Goal: Information Seeking & Learning: Learn about a topic

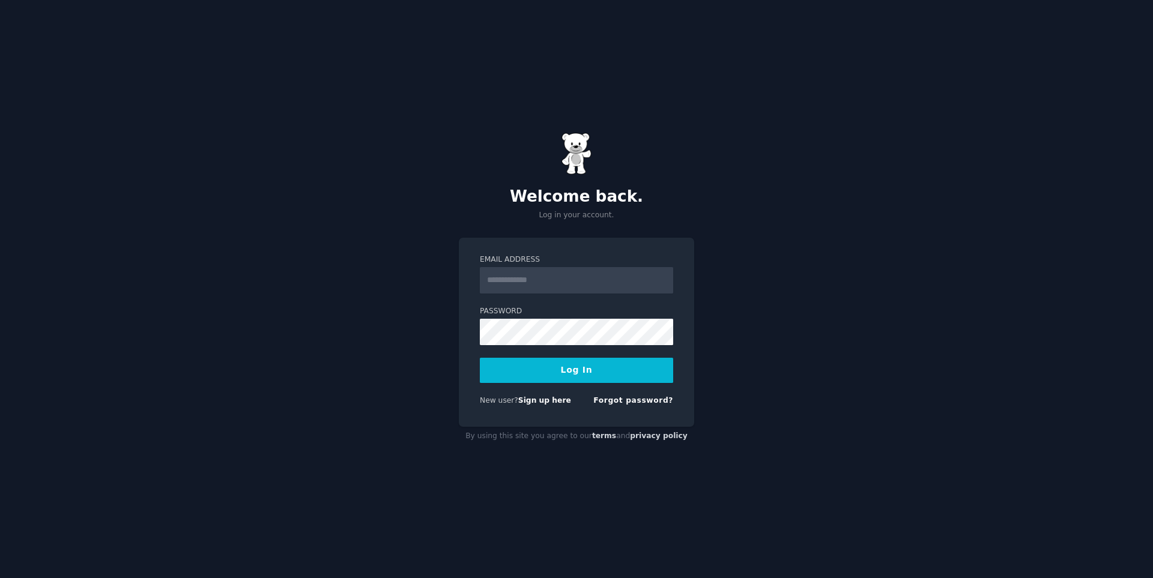
click at [549, 284] on input "Email Address" at bounding box center [576, 280] width 193 height 26
type input "**********"
click at [480, 358] on button "Log In" at bounding box center [576, 370] width 193 height 25
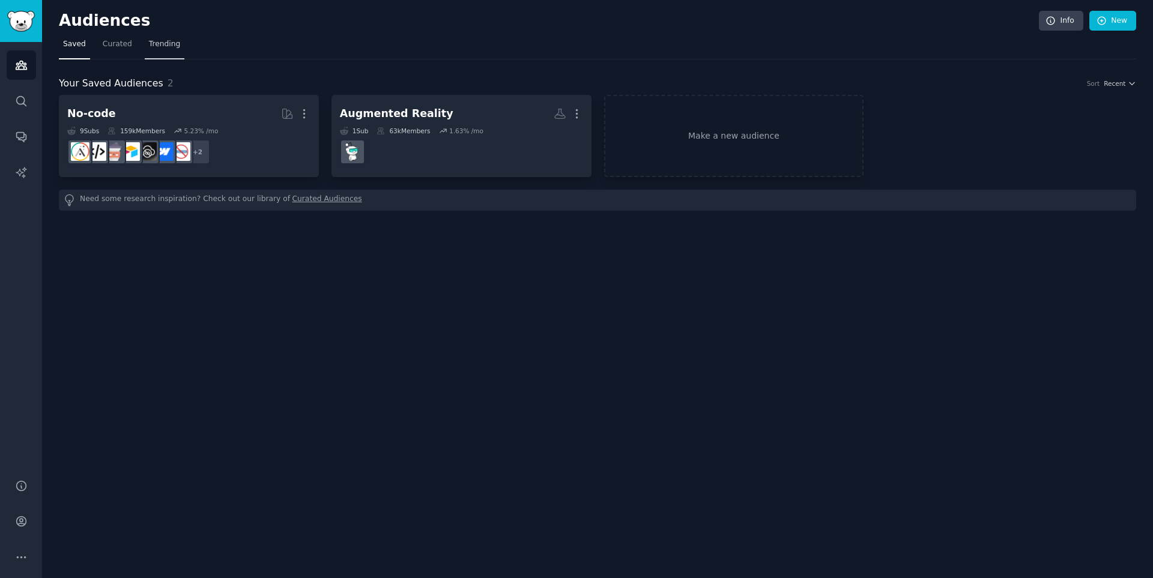
click at [160, 50] on link "Trending" at bounding box center [165, 47] width 40 height 25
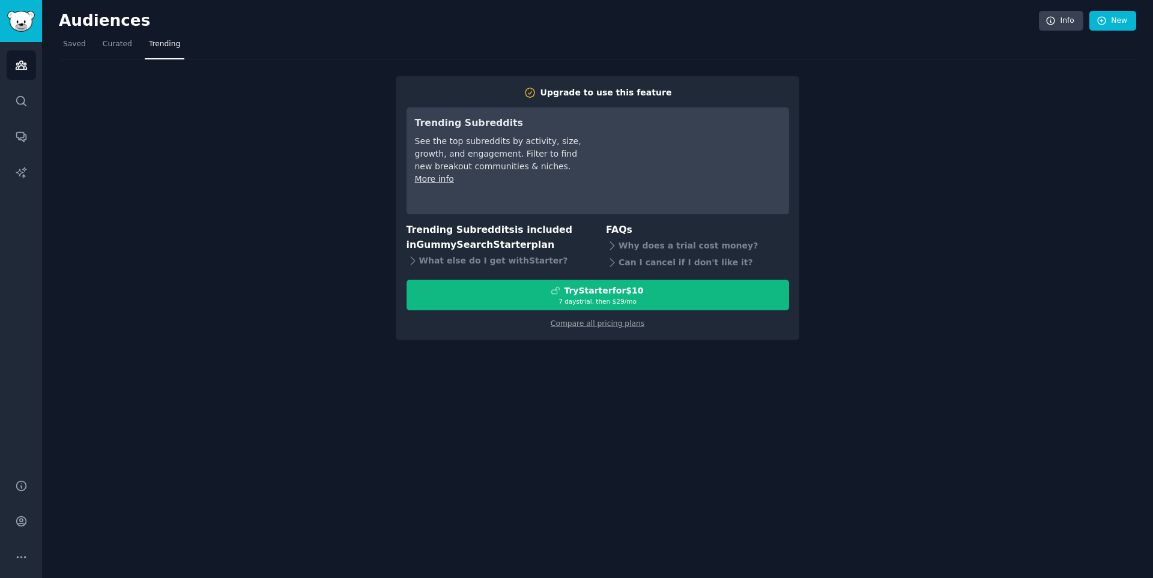
drag, startPoint x: 118, startPoint y: 44, endPoint x: 141, endPoint y: 63, distance: 29.0
click at [118, 44] on span "Curated" at bounding box center [117, 44] width 29 height 11
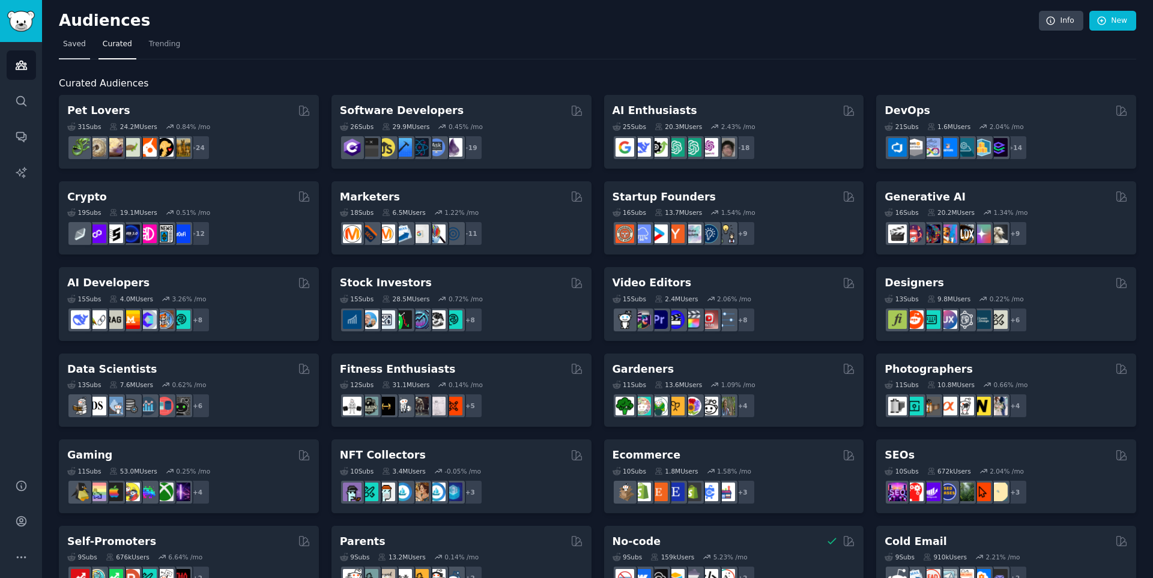
click at [81, 38] on link "Saved" at bounding box center [74, 47] width 31 height 25
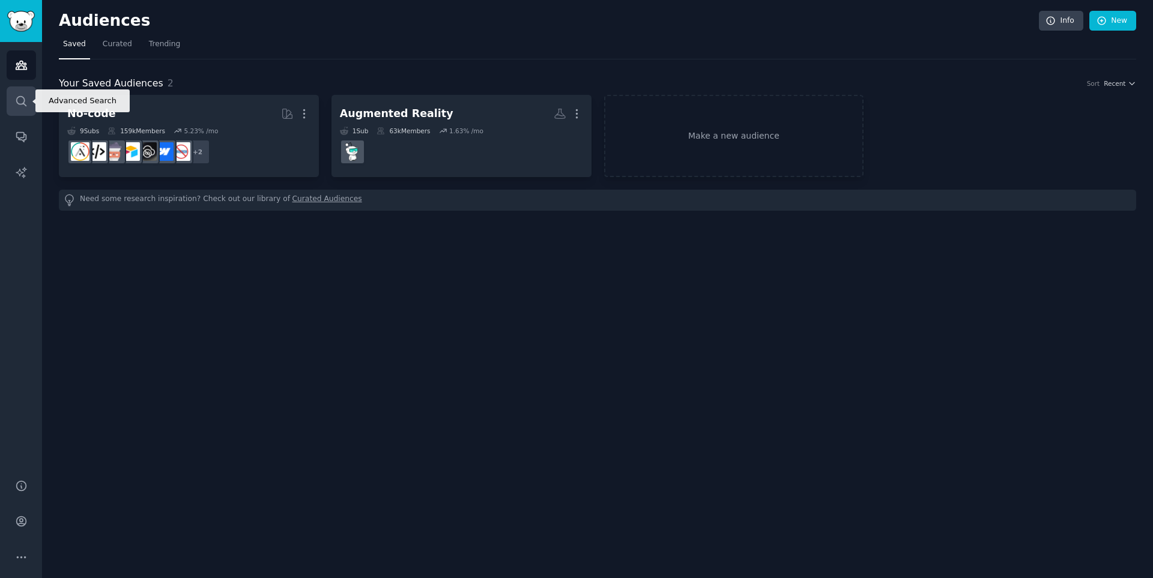
click at [20, 99] on icon "Sidebar" at bounding box center [21, 101] width 13 height 13
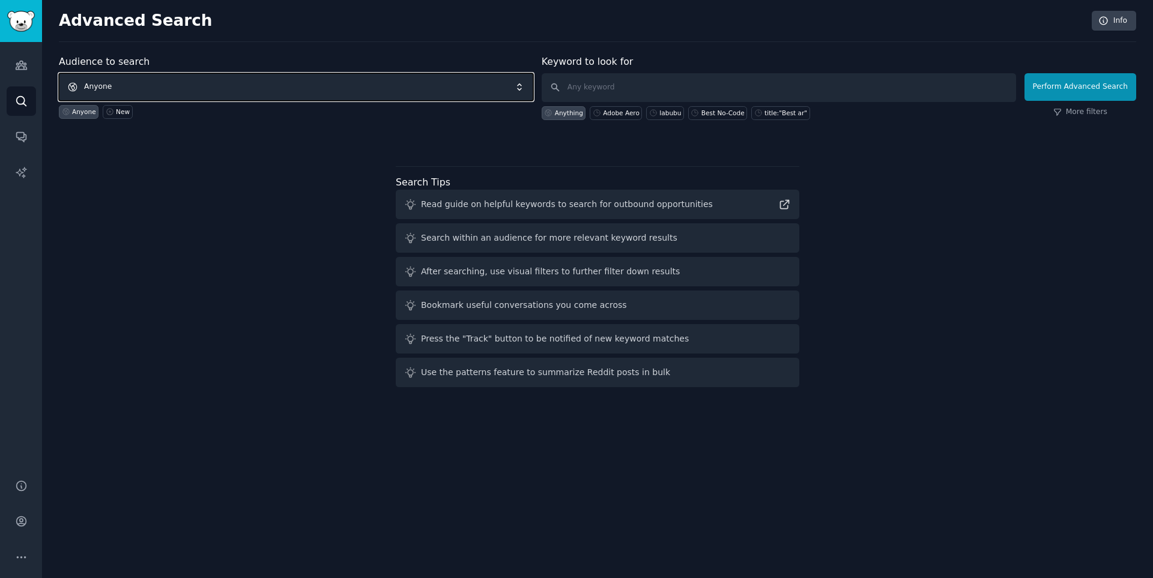
click at [497, 88] on span "Anyone" at bounding box center [296, 87] width 475 height 28
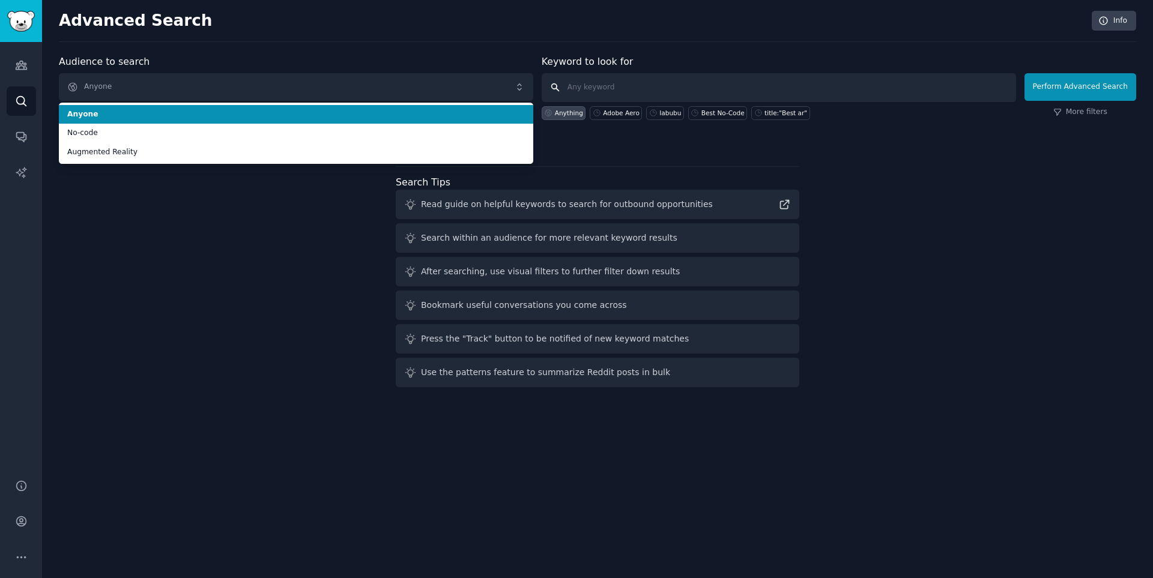
click at [691, 81] on input "text" at bounding box center [779, 87] width 475 height 29
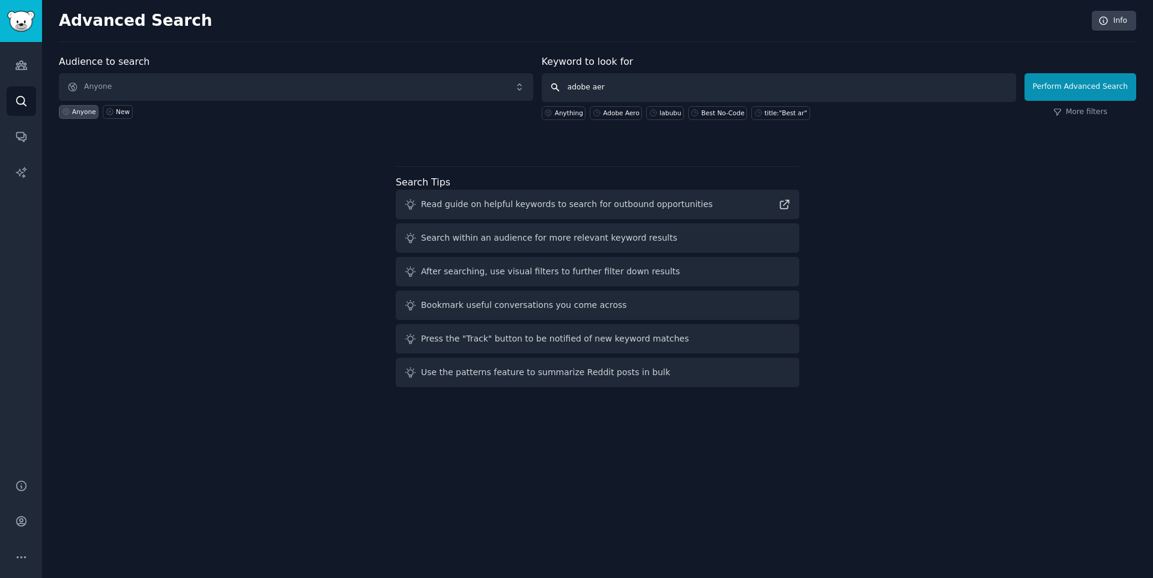
type input "adobe aero"
click button "Perform Advanced Search" at bounding box center [1081, 87] width 112 height 28
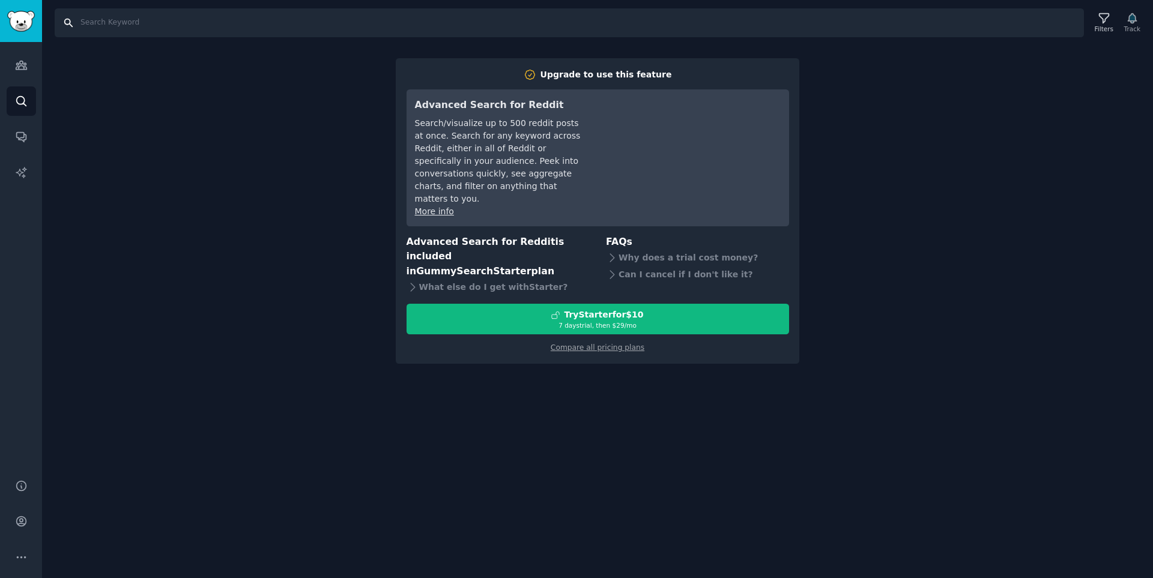
click at [194, 32] on input "Search" at bounding box center [570, 22] width 1030 height 29
type input "adobe aero"
click at [22, 62] on icon "Sidebar" at bounding box center [21, 65] width 13 height 13
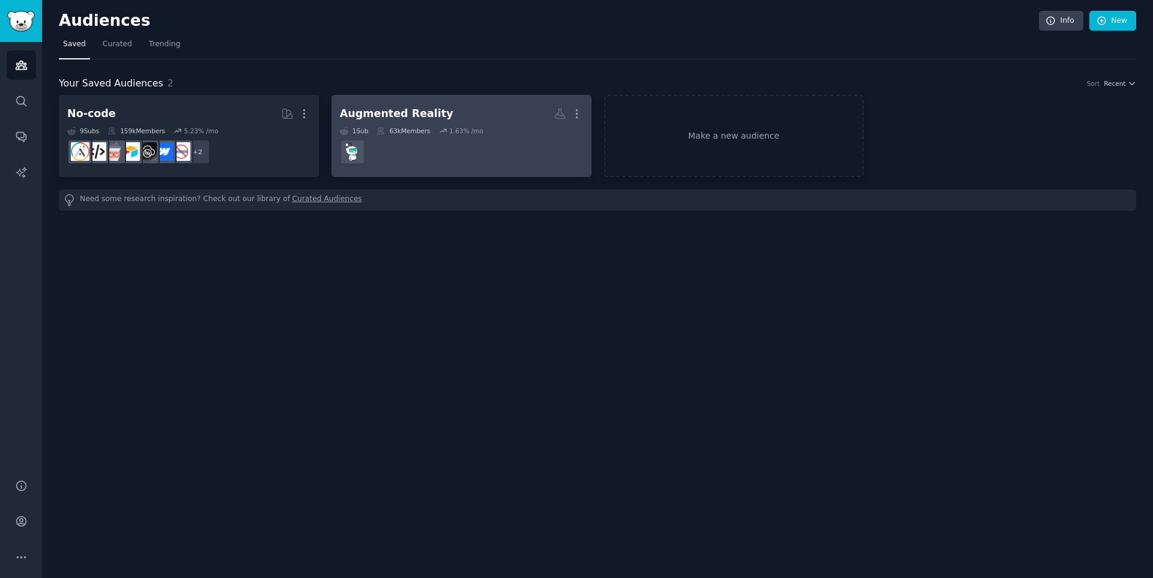
click at [437, 129] on div "1 Sub 63k Members 1.63 % /mo" at bounding box center [461, 131] width 243 height 8
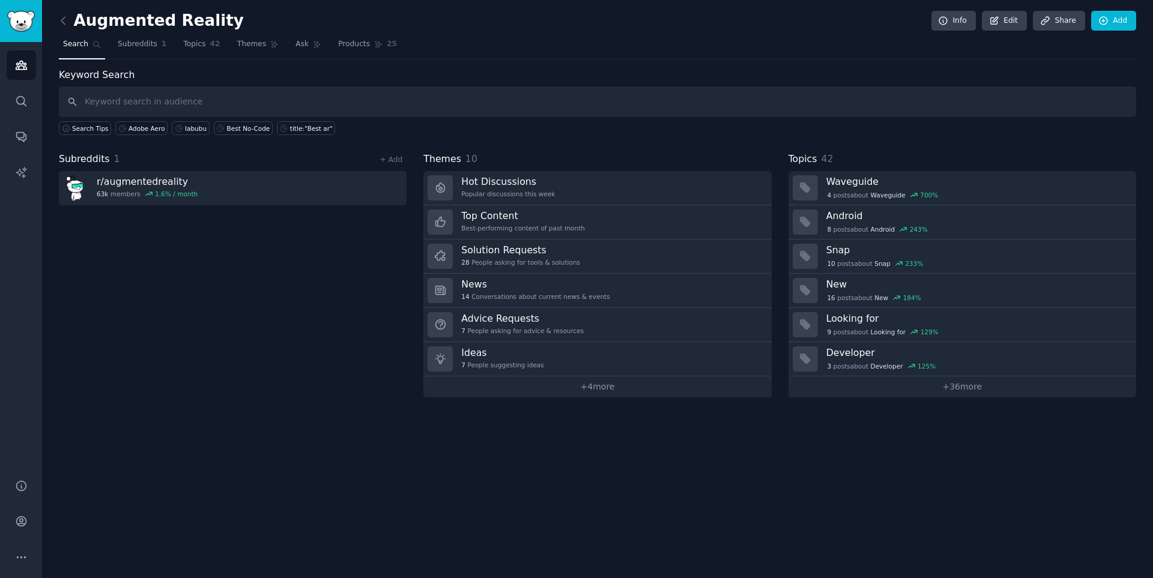
click at [515, 108] on input "text" at bounding box center [598, 101] width 1078 height 31
type input "adobe aero"
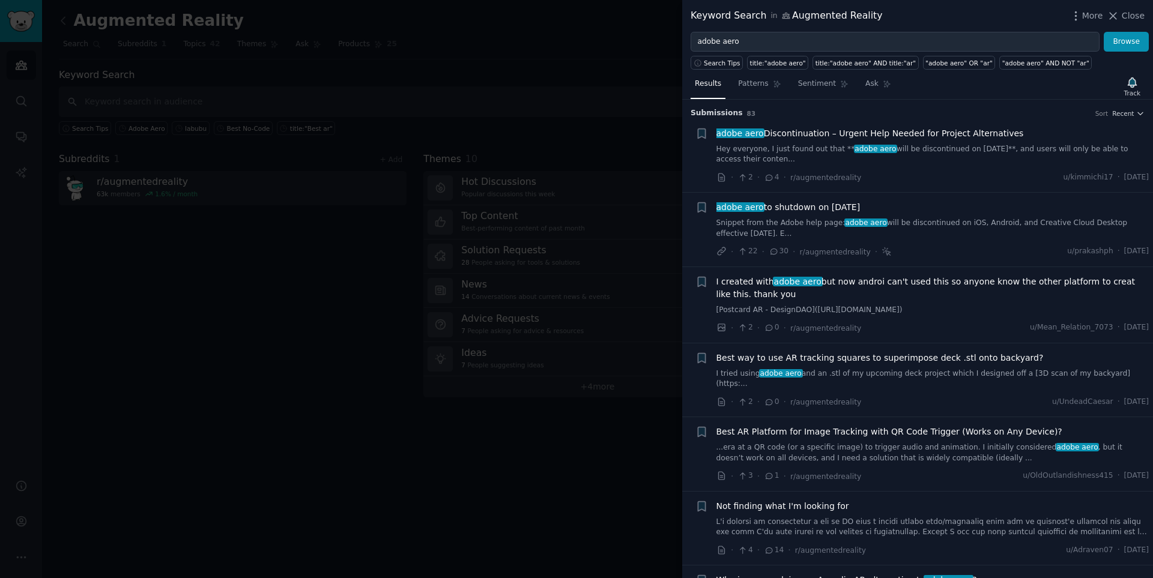
click at [828, 208] on span "adobe aero to shutdown on [DATE]" at bounding box center [789, 207] width 144 height 13
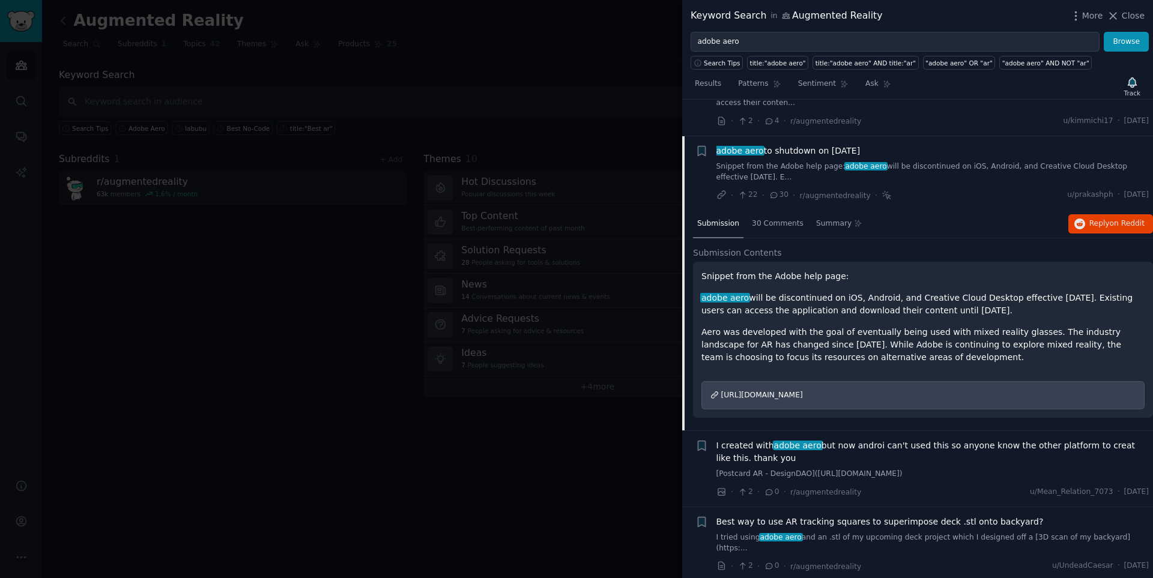
scroll to position [93, 0]
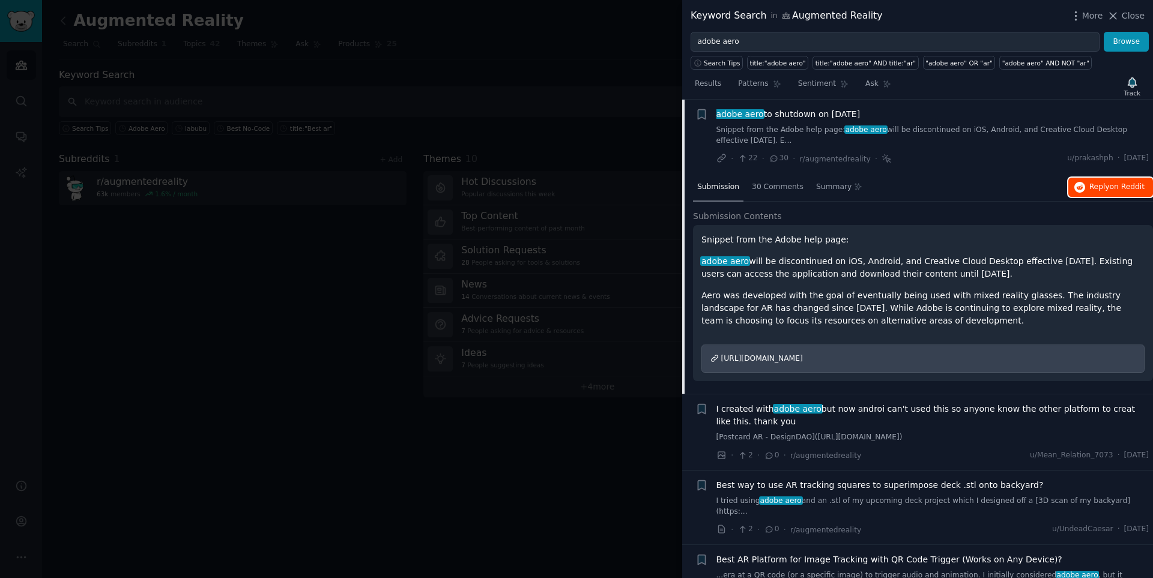
click at [1115, 190] on span "on Reddit" at bounding box center [1127, 187] width 35 height 8
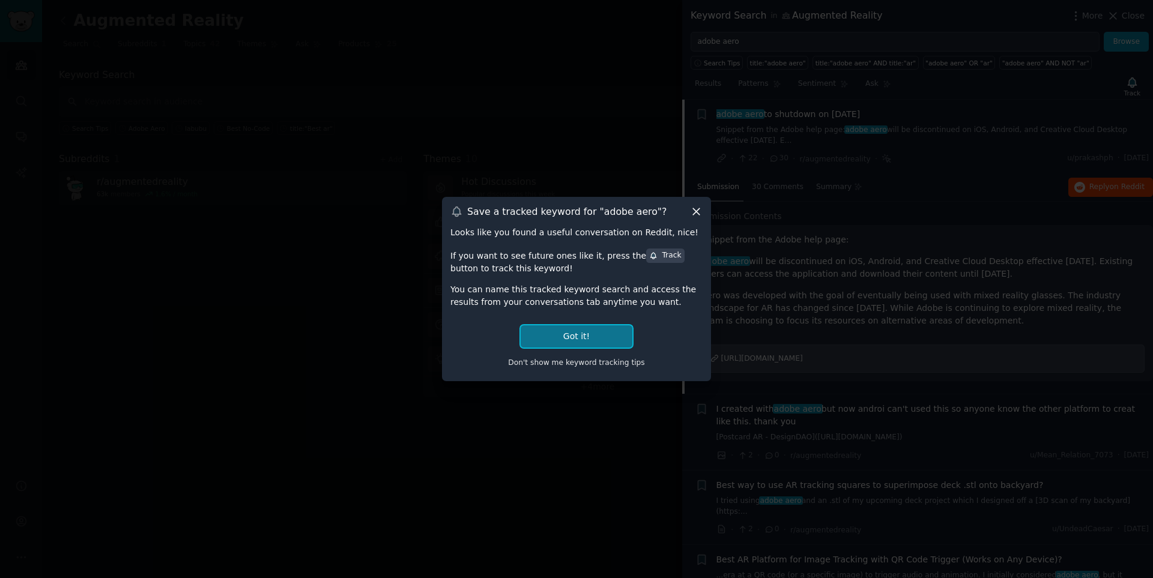
click at [579, 335] on button "Got it!" at bounding box center [577, 337] width 112 height 22
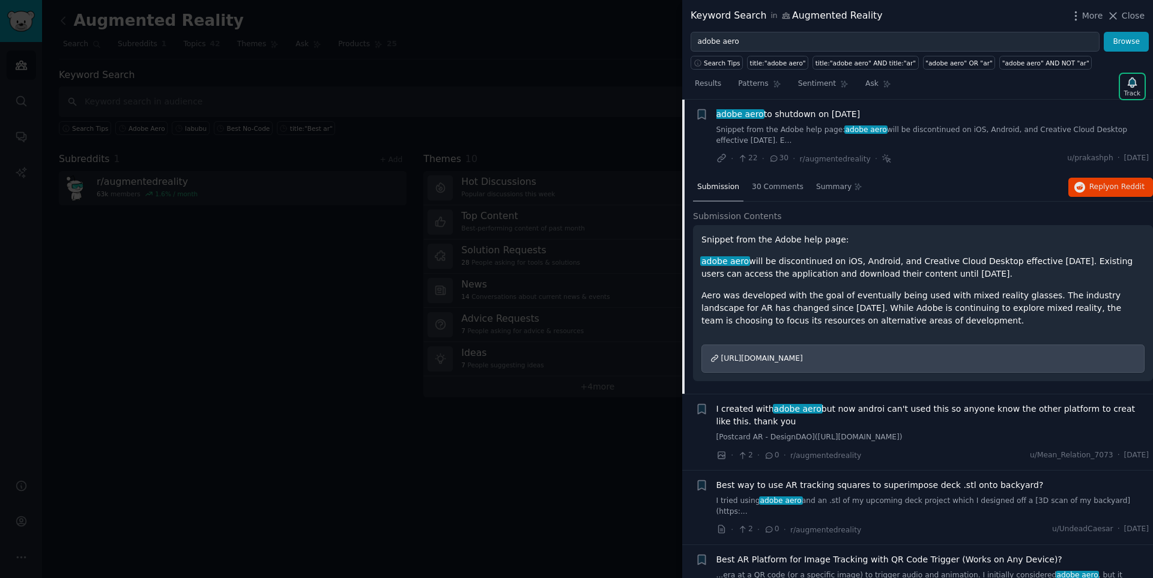
scroll to position [3, 0]
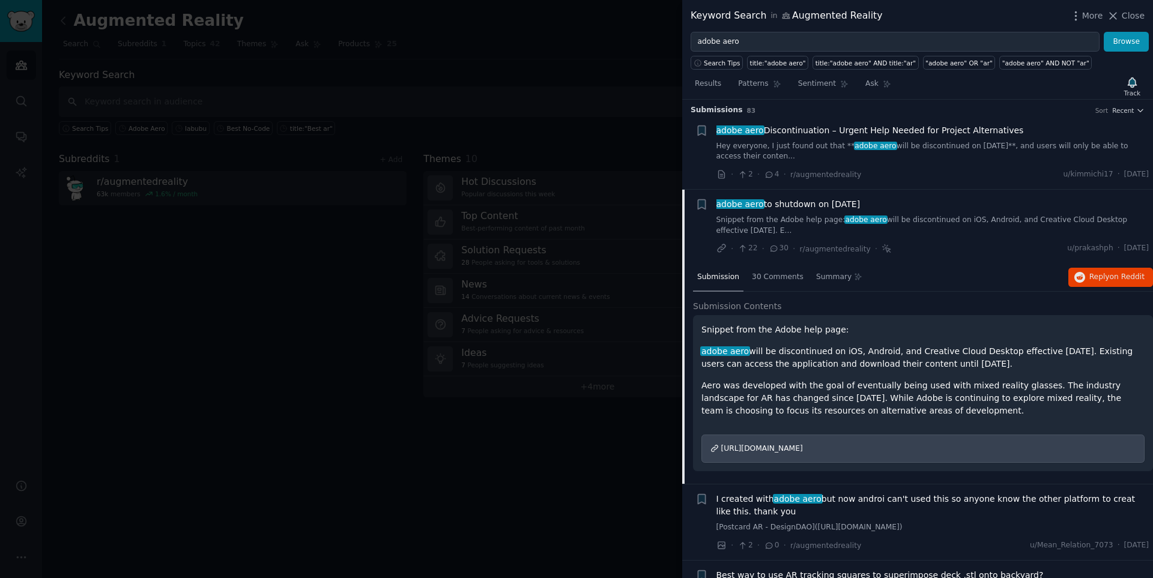
click at [804, 204] on span "adobe aero to shutdown on [DATE]" at bounding box center [789, 204] width 144 height 13
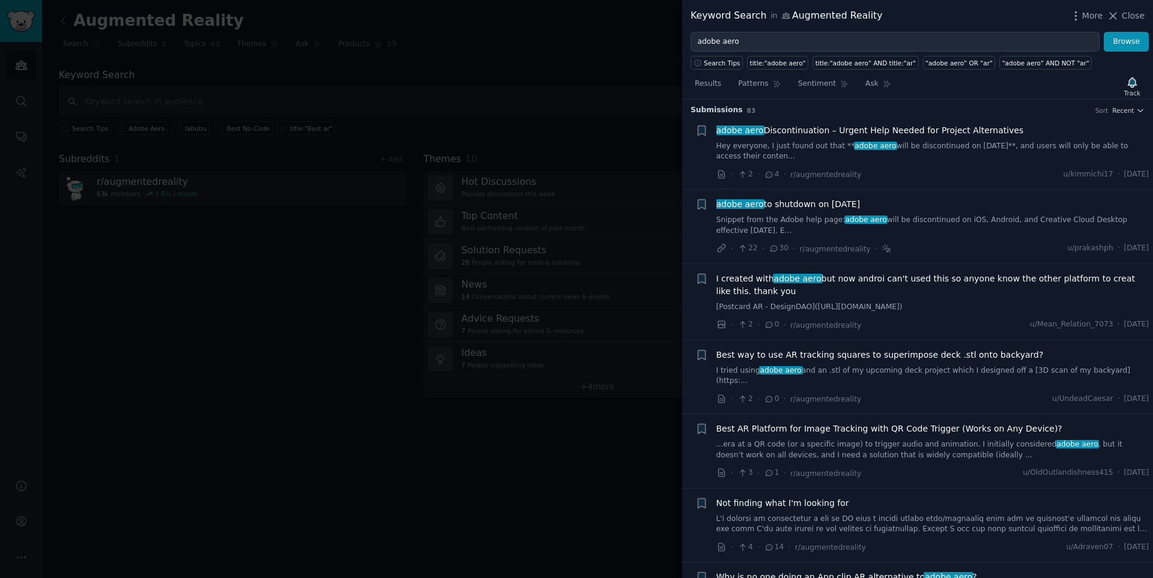
scroll to position [93, 0]
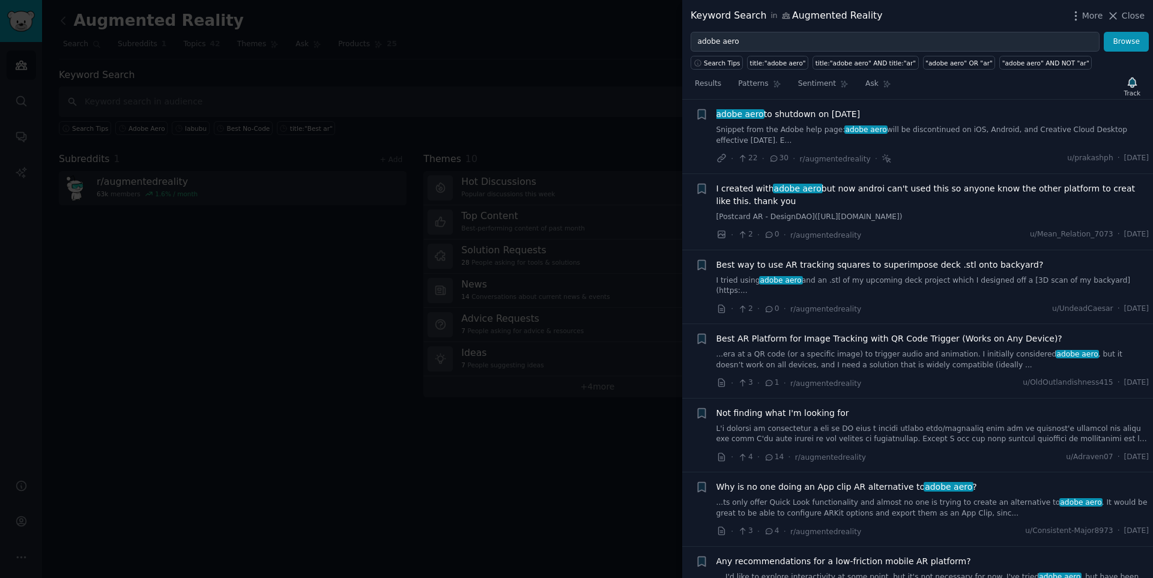
click at [832, 114] on span "adobe aero to shutdown on [DATE]" at bounding box center [789, 114] width 144 height 13
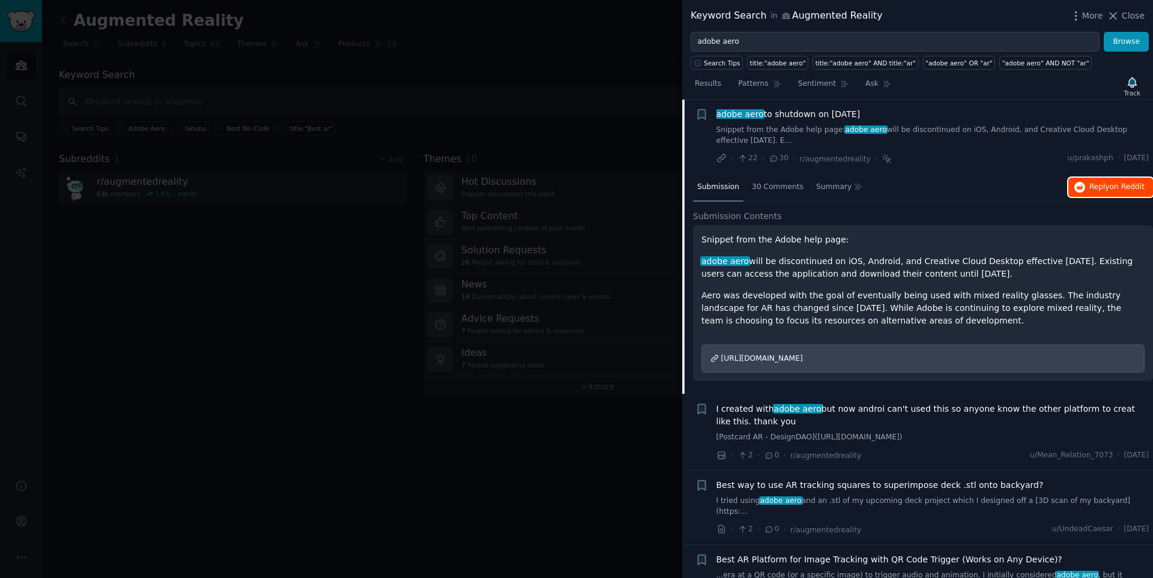
click at [1111, 188] on span "on Reddit" at bounding box center [1127, 187] width 35 height 8
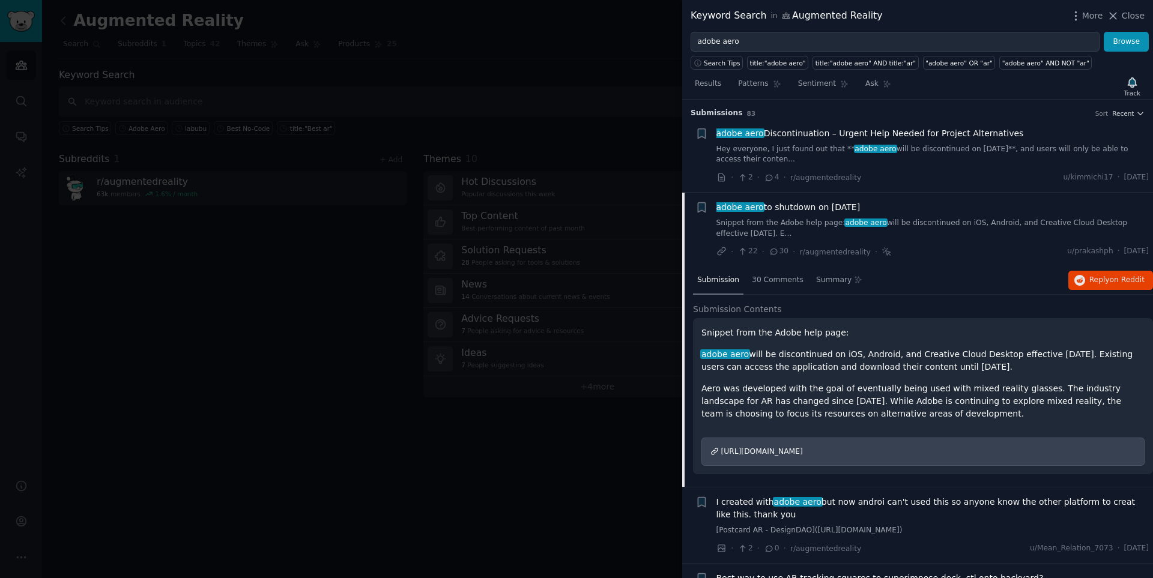
click at [980, 135] on span "adobe aero Discontinuation – Urgent Help Needed for Project Alternatives" at bounding box center [871, 133] width 308 height 13
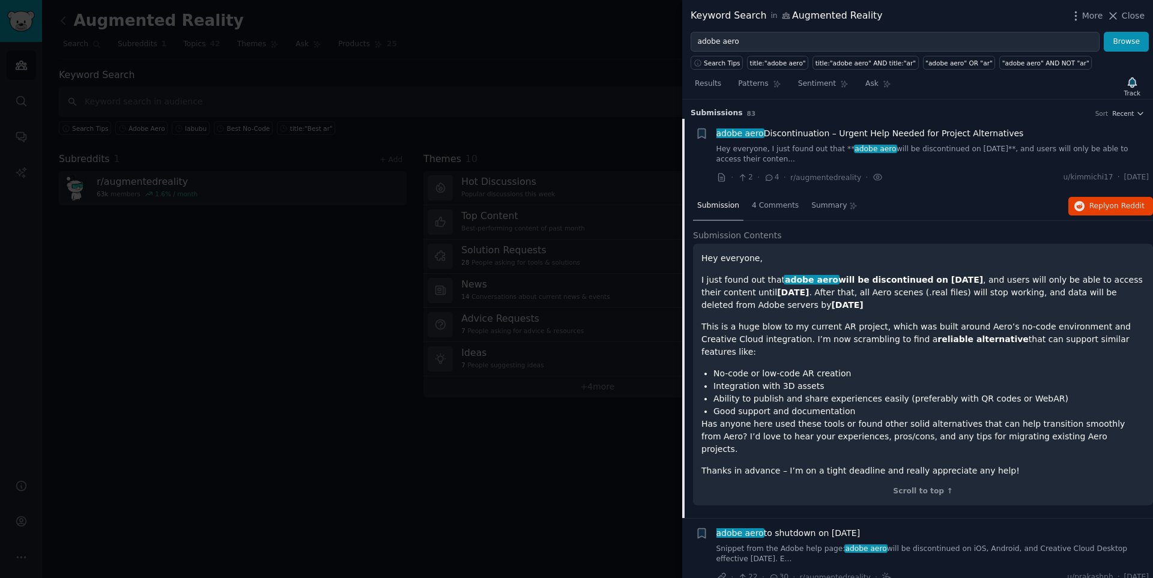
scroll to position [19, 0]
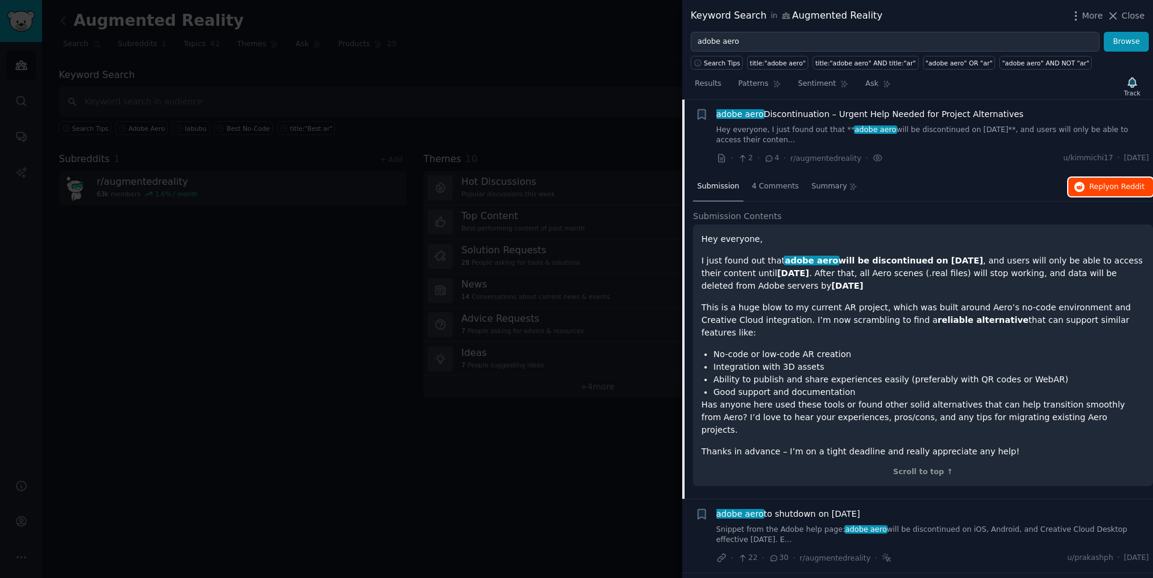
click at [1123, 187] on span "on Reddit" at bounding box center [1127, 187] width 35 height 8
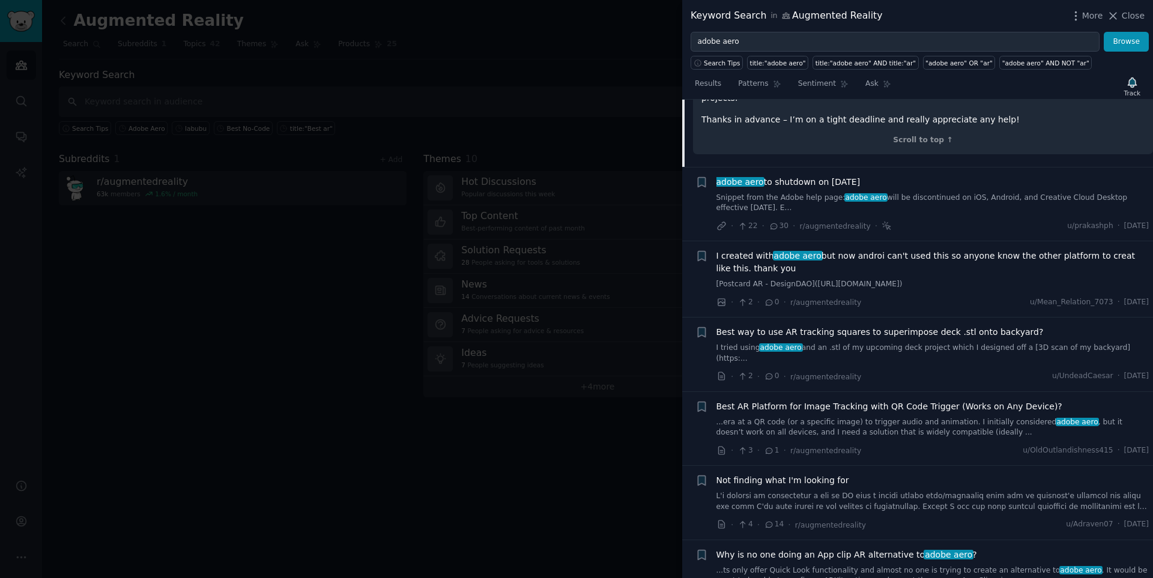
scroll to position [355, 0]
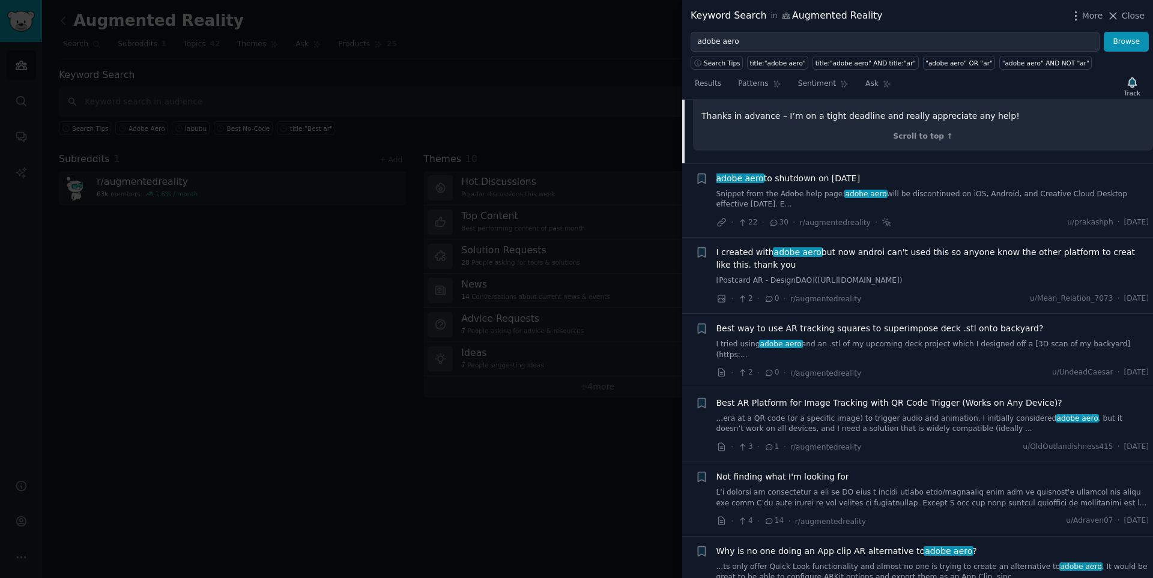
click at [882, 246] on span "I created with adobe aero but now androi can't used this so anyone know the oth…" at bounding box center [933, 258] width 433 height 25
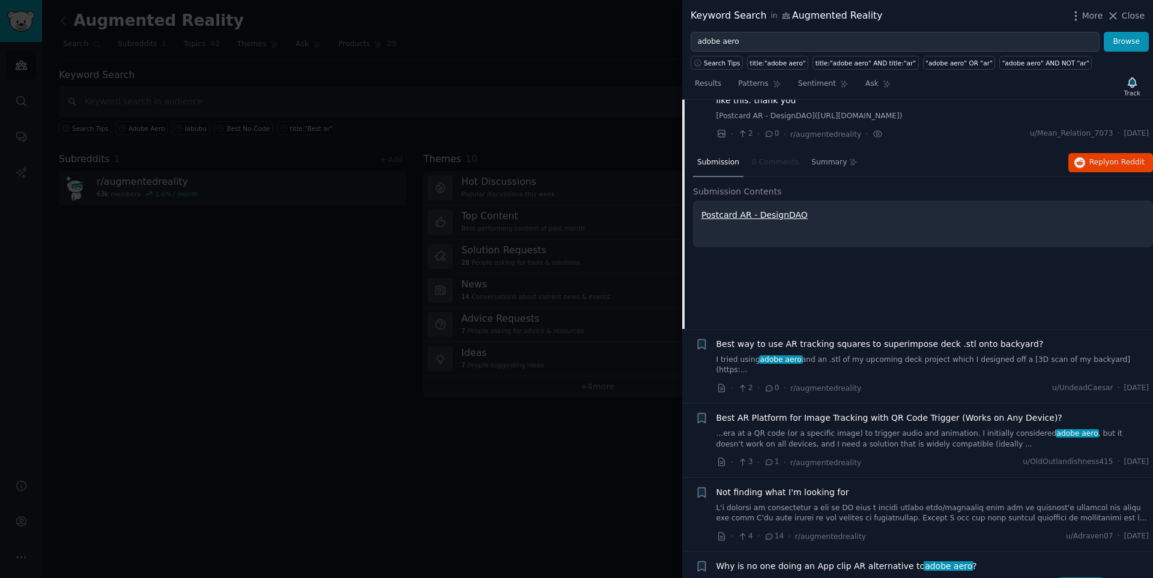
scroll to position [168, 0]
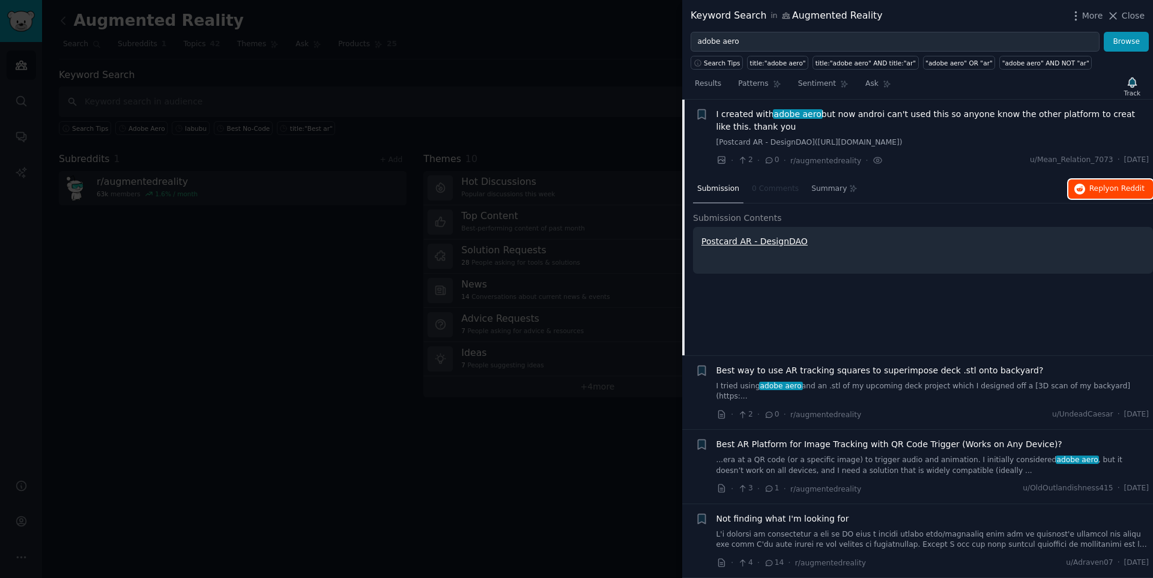
click at [1116, 189] on span "on Reddit" at bounding box center [1127, 188] width 35 height 8
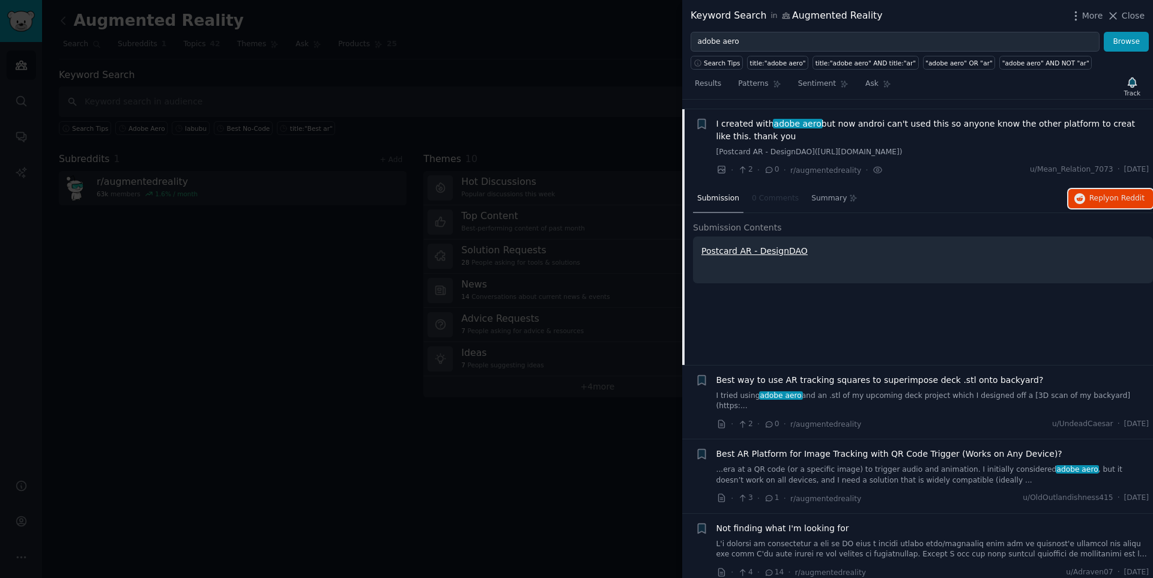
scroll to position [0, 0]
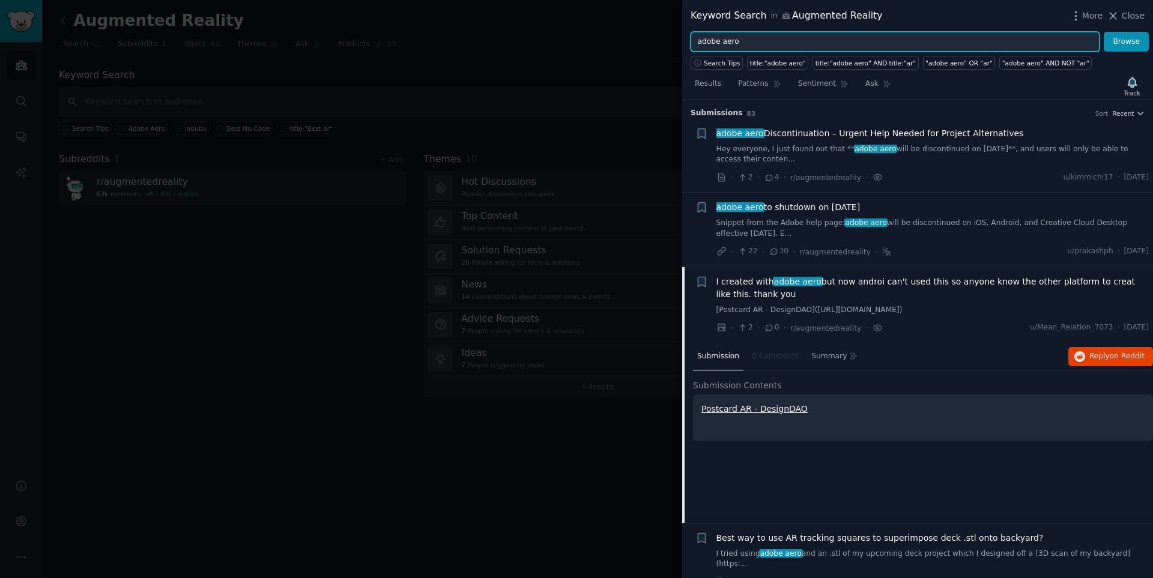
click at [792, 38] on input "adobe aero" at bounding box center [895, 42] width 409 height 20
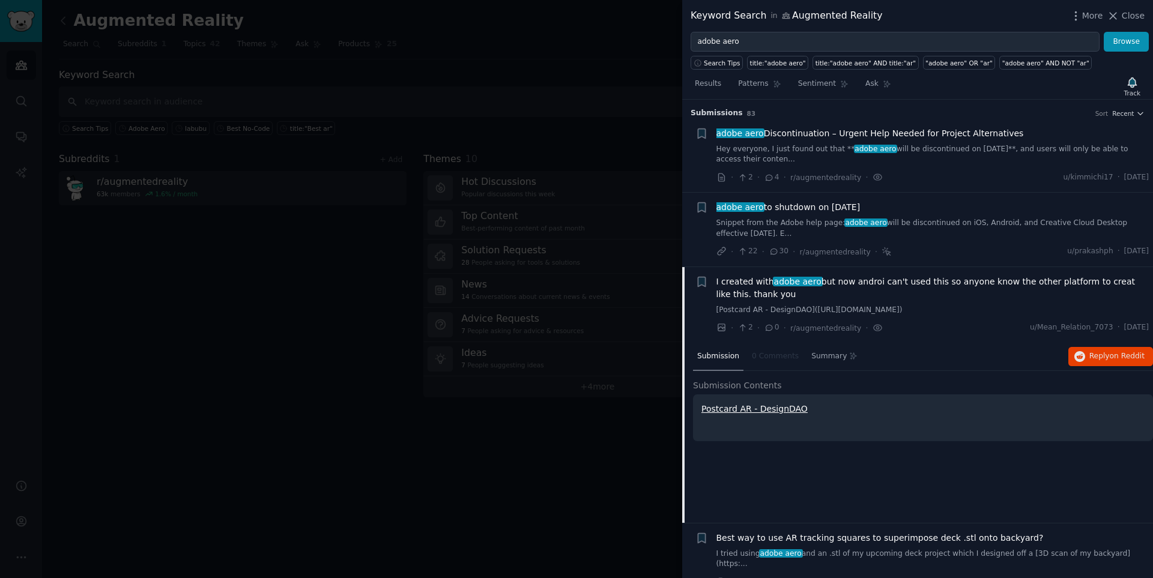
click at [447, 76] on div at bounding box center [576, 289] width 1153 height 578
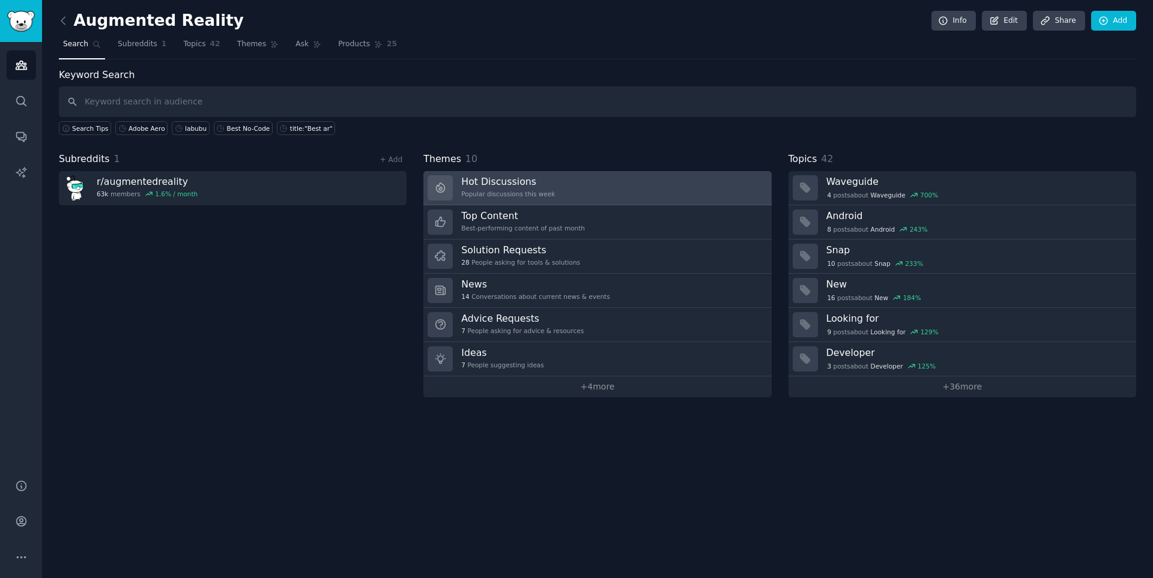
click at [607, 192] on link "Hot Discussions Popular discussions this week" at bounding box center [597, 188] width 348 height 34
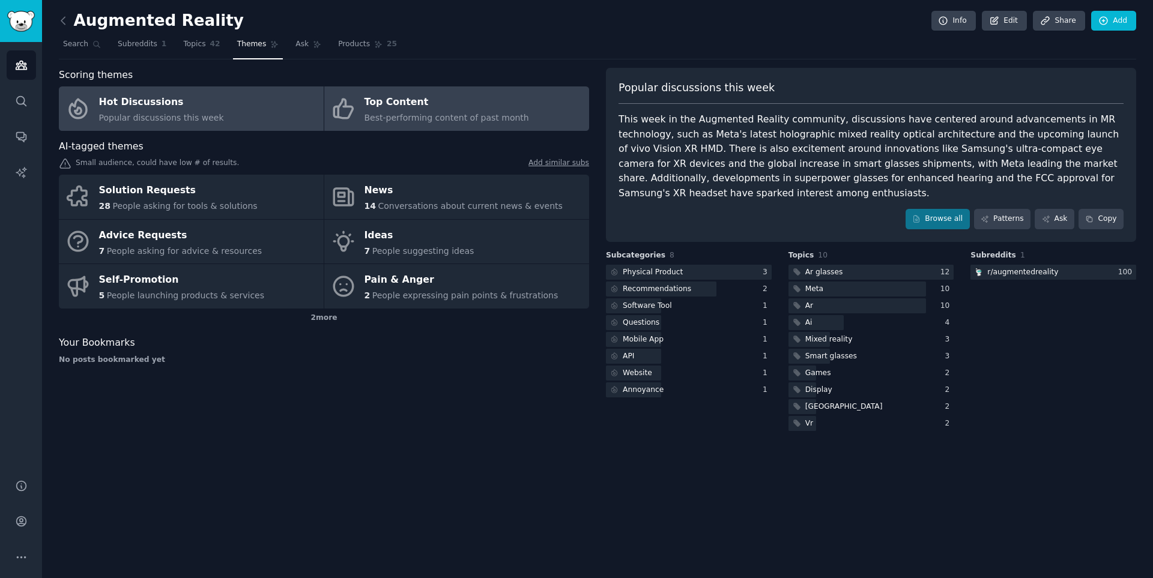
click at [465, 108] on div "Top Content" at bounding box center [447, 102] width 165 height 19
